Goal: Check status: Check status

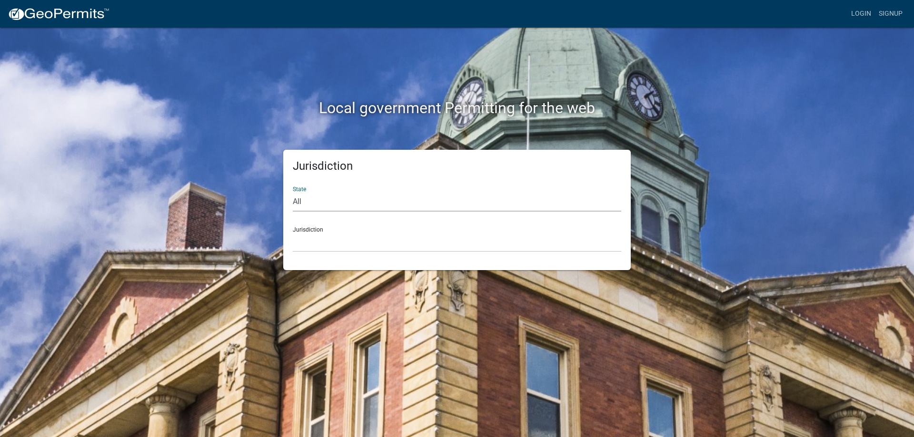
click at [300, 199] on select "All [US_STATE] [US_STATE] [US_STATE] [US_STATE] [US_STATE] [US_STATE] [US_STATE…" at bounding box center [457, 202] width 328 height 20
select select "[US_STATE]"
click at [293, 192] on select "All [US_STATE] [US_STATE] [US_STATE] [US_STATE] [US_STATE] [US_STATE] [US_STATE…" at bounding box center [457, 202] width 328 height 20
click at [324, 233] on select "[GEOGRAPHIC_DATA], [US_STATE][PERSON_NAME][GEOGRAPHIC_DATA], [US_STATE][PERSON_…" at bounding box center [457, 243] width 328 height 20
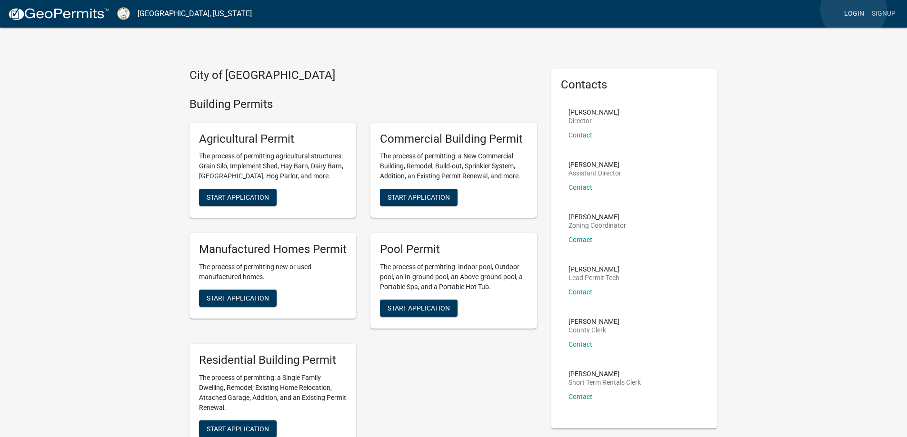
click at [853, 9] on link "Login" at bounding box center [854, 14] width 28 height 18
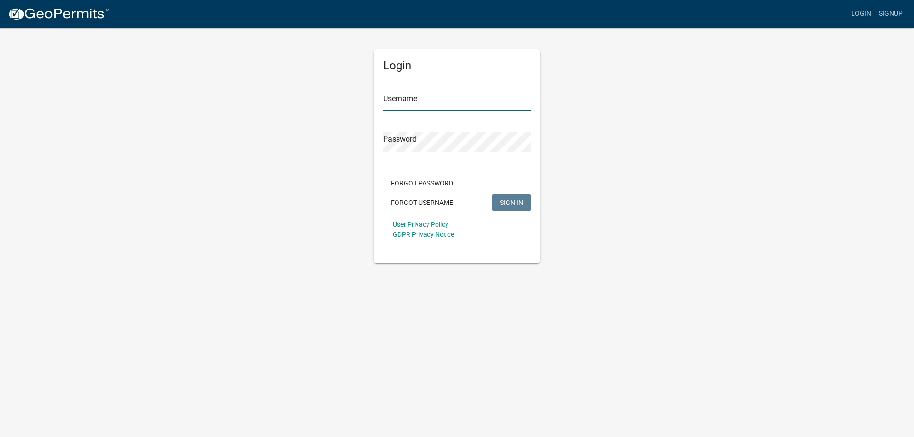
type input "[EMAIL_ADDRESS][DOMAIN_NAME]"
click at [508, 201] on span "SIGN IN" at bounding box center [511, 202] width 23 height 8
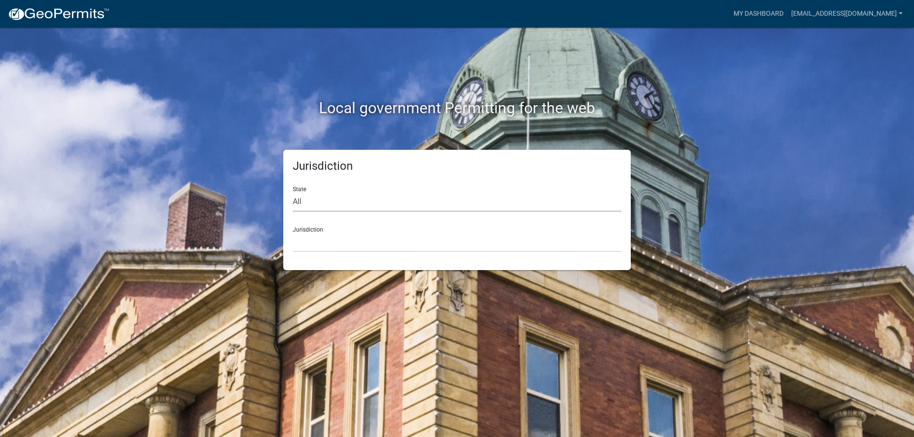
click at [312, 199] on select "All [US_STATE] [US_STATE] [US_STATE] [US_STATE] [US_STATE] [US_STATE] [US_STATE…" at bounding box center [457, 202] width 328 height 20
select select "[US_STATE]"
click at [293, 192] on select "All [US_STATE] [US_STATE] [US_STATE] [US_STATE] [US_STATE] [US_STATE] [US_STATE…" at bounding box center [457, 202] width 328 height 20
click at [310, 236] on select "[GEOGRAPHIC_DATA], [US_STATE][PERSON_NAME][GEOGRAPHIC_DATA], [US_STATE][PERSON_…" at bounding box center [457, 243] width 328 height 20
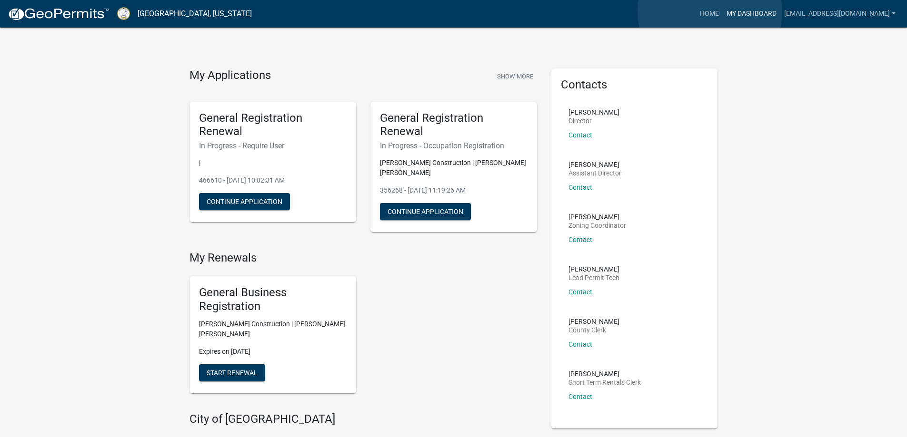
click at [722, 11] on link "My Dashboard" at bounding box center [751, 14] width 58 height 18
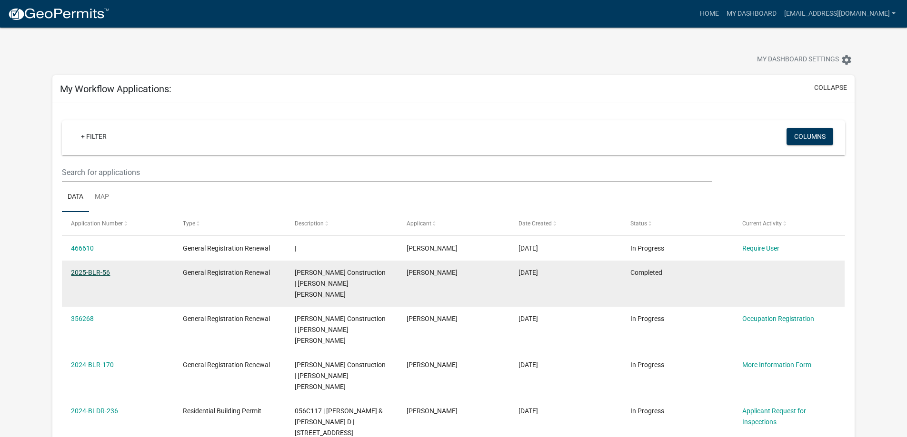
click at [99, 271] on link "2025-BLR-56" at bounding box center [90, 273] width 39 height 8
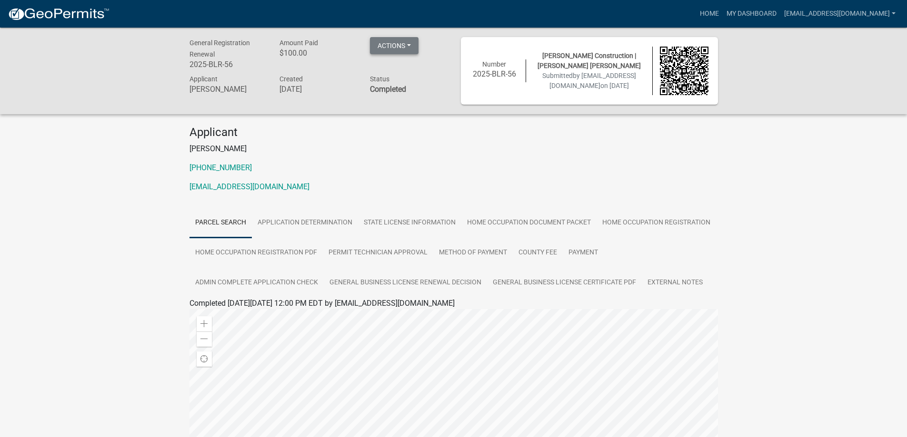
click at [396, 47] on button "Actions" at bounding box center [394, 45] width 49 height 17
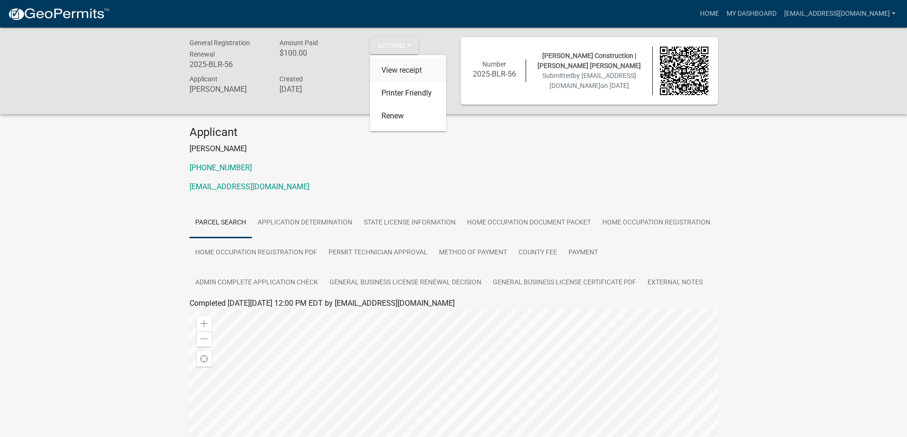
click at [394, 68] on link "View receipt" at bounding box center [408, 70] width 76 height 23
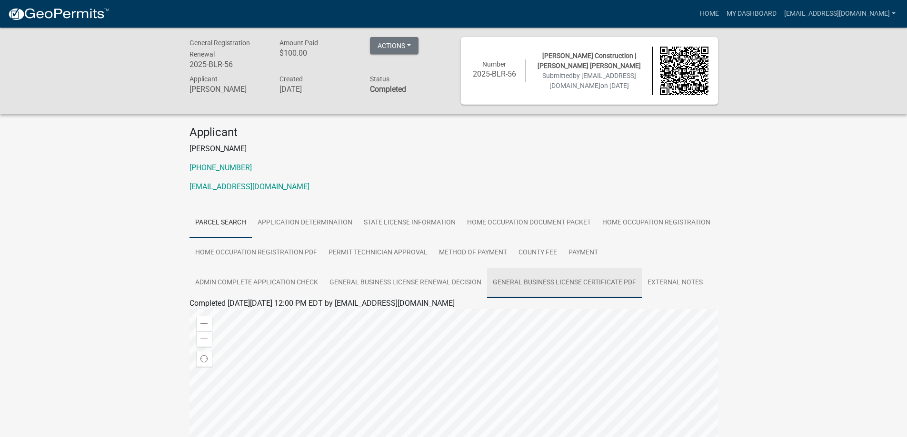
click at [523, 282] on link "General Business License Certificate PDF" at bounding box center [564, 283] width 155 height 30
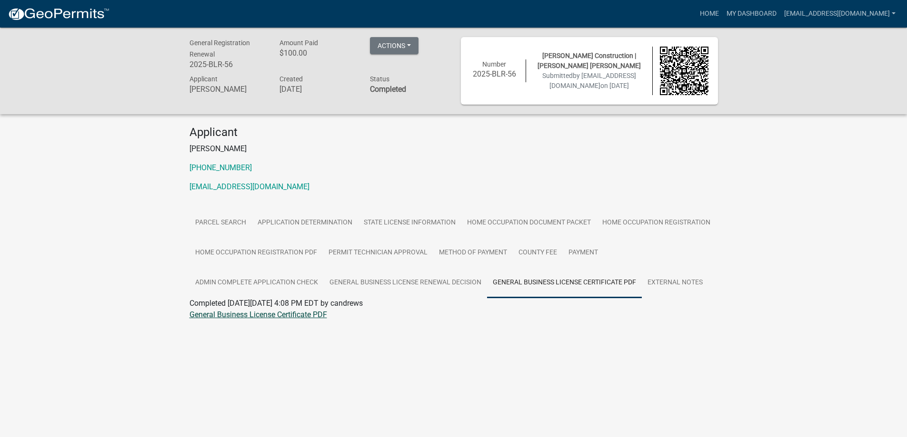
click at [277, 315] on link "General Business License Certificate PDF" at bounding box center [258, 314] width 138 height 9
